Goal: Entertainment & Leisure: Consume media (video, audio)

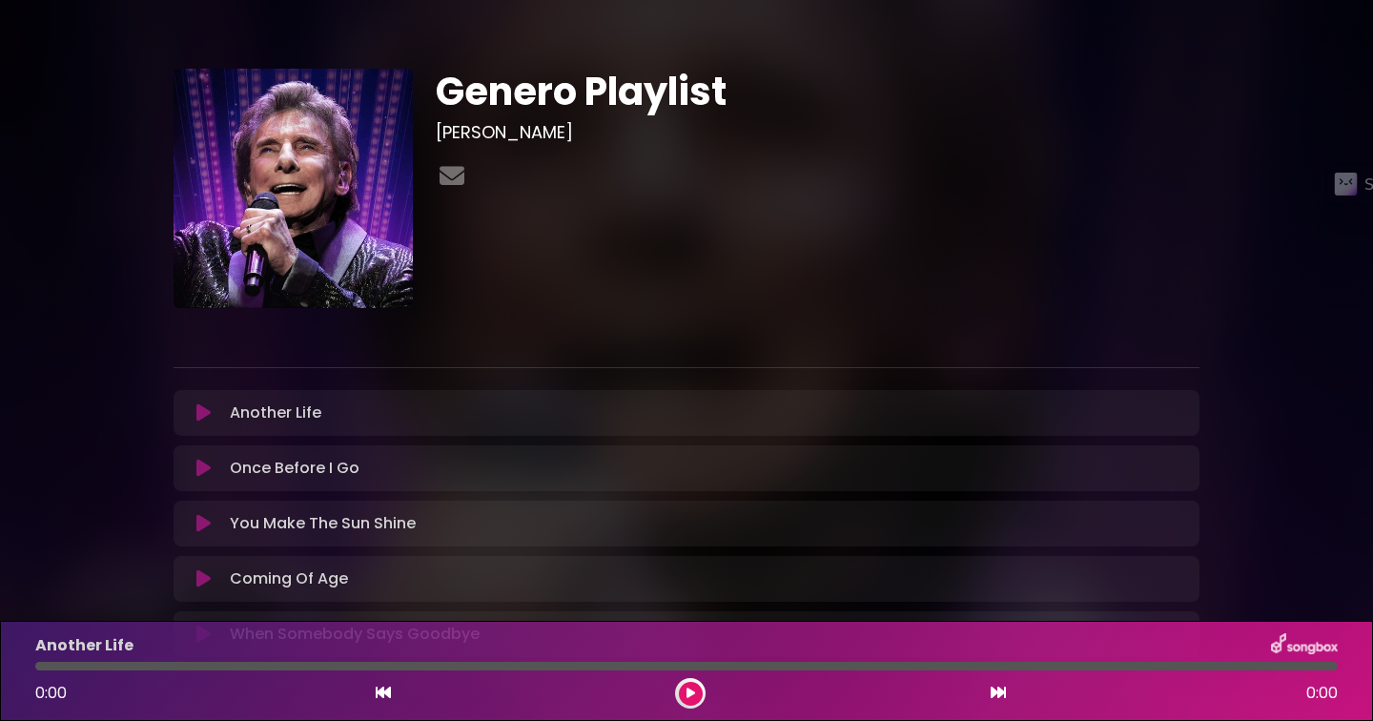
scroll to position [14, 0]
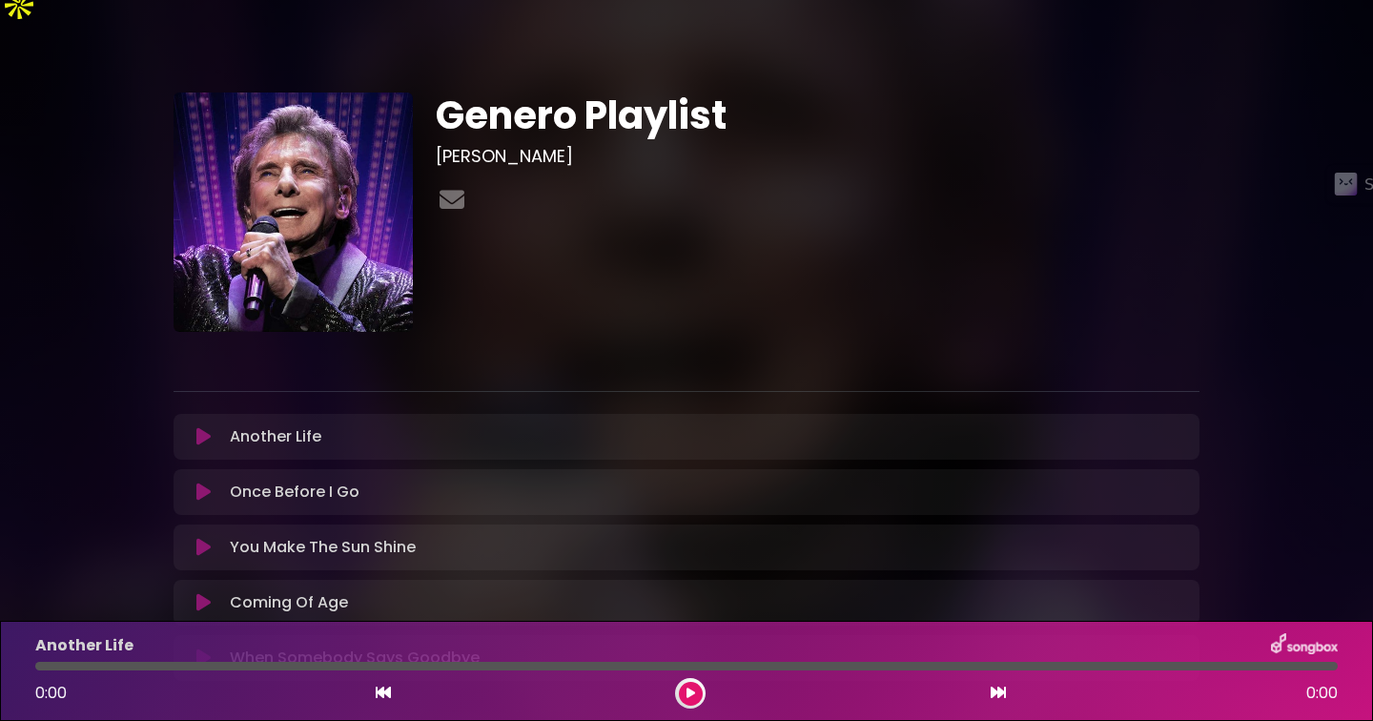
click at [204, 427] on icon at bounding box center [203, 436] width 14 height 19
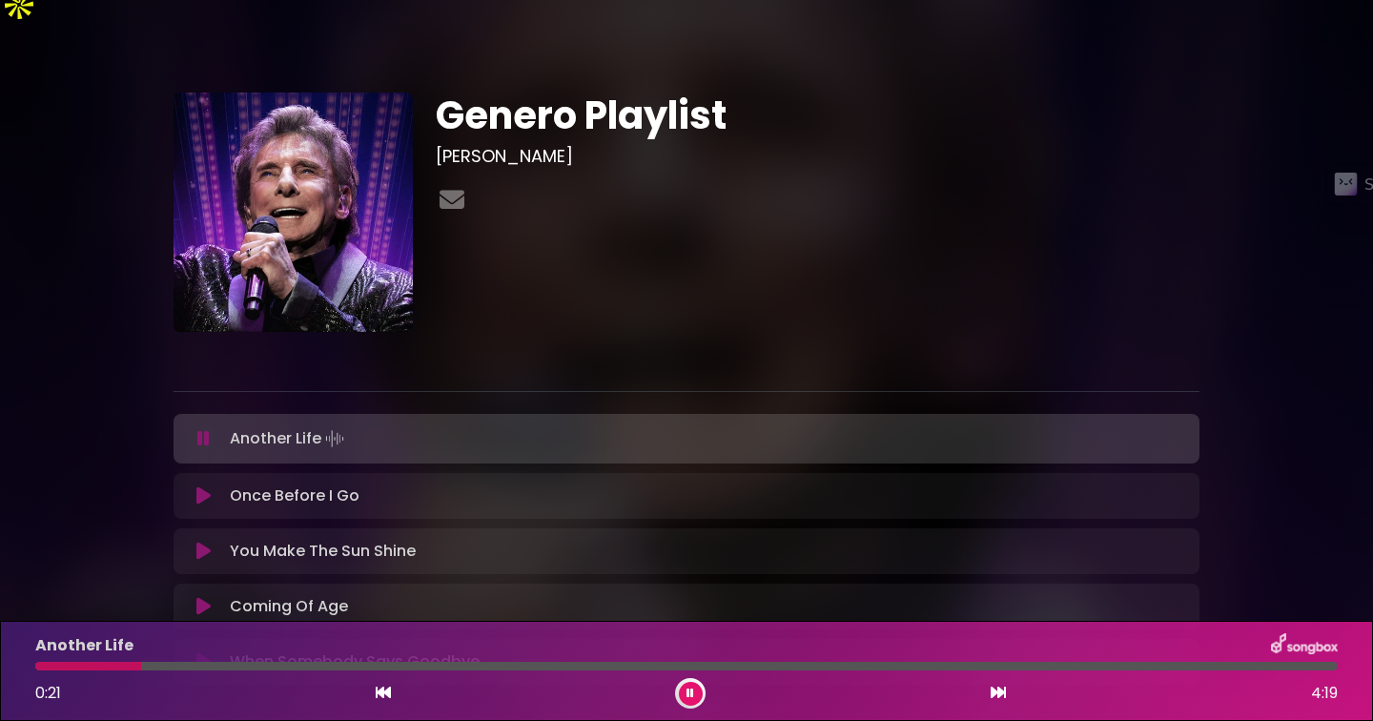
click at [141, 669] on div at bounding box center [686, 666] width 1303 height 9
click at [209, 670] on div "Another Life 0:21 4:19" at bounding box center [686, 670] width 1325 height 75
click at [250, 665] on div at bounding box center [686, 666] width 1303 height 9
click at [344, 667] on div at bounding box center [686, 666] width 1303 height 9
click at [203, 486] on icon at bounding box center [203, 495] width 14 height 19
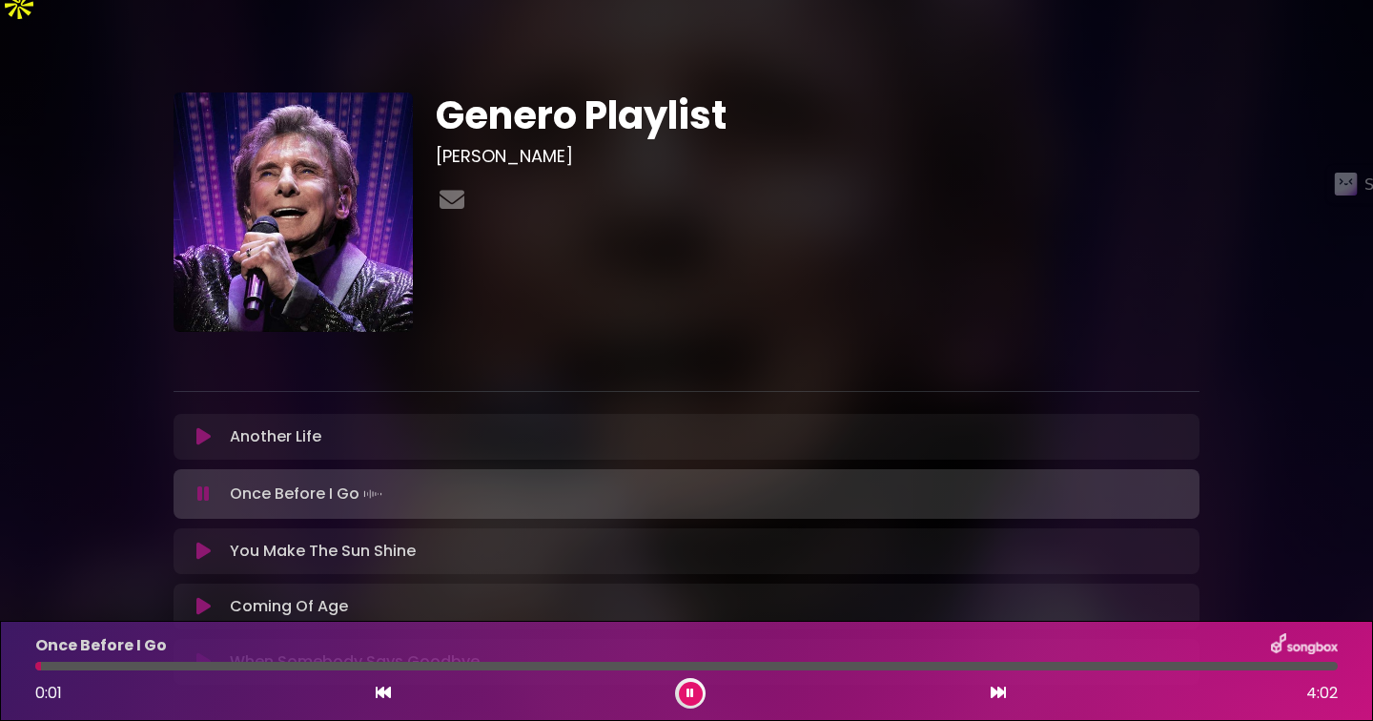
click at [226, 664] on div at bounding box center [686, 666] width 1303 height 9
click at [354, 662] on div at bounding box center [686, 666] width 1303 height 9
click at [467, 661] on div "Once Before I Go 1:00 4:02" at bounding box center [686, 670] width 1325 height 75
click at [512, 657] on div "Once Before I Go" at bounding box center [686, 645] width 1325 height 25
